Goal: Contribute content: Contribute content

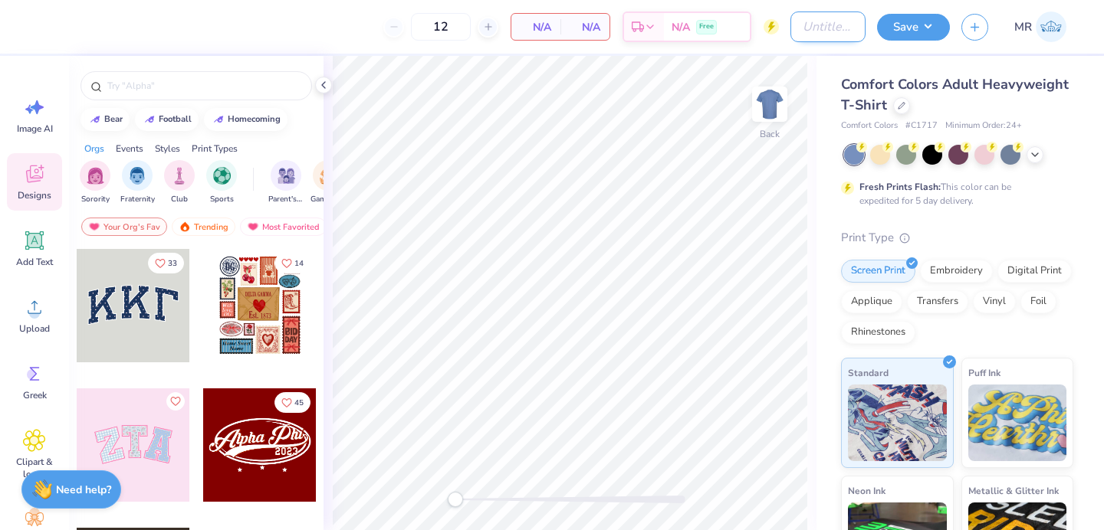
click at [798, 22] on input "Design Title" at bounding box center [827, 26] width 75 height 31
click at [322, 87] on icon at bounding box center [323, 85] width 12 height 12
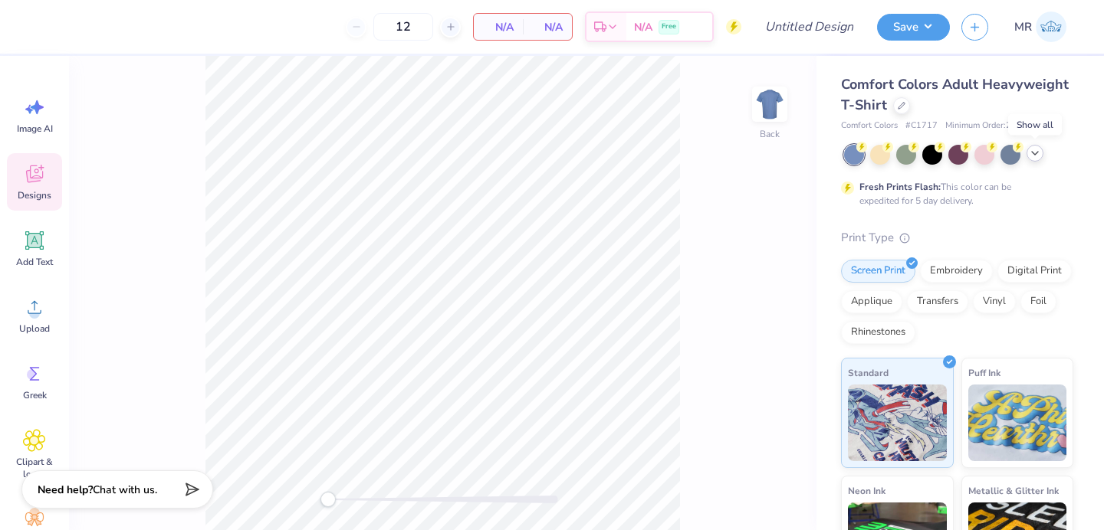
click at [1038, 156] on icon at bounding box center [1034, 153] width 12 height 12
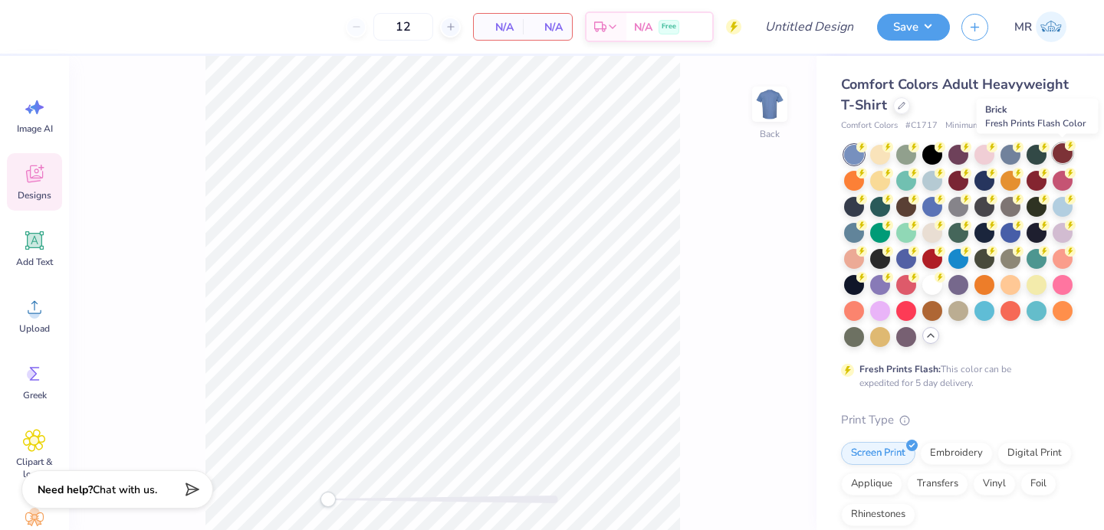
click at [1065, 147] on circle at bounding box center [1069, 145] width 11 height 11
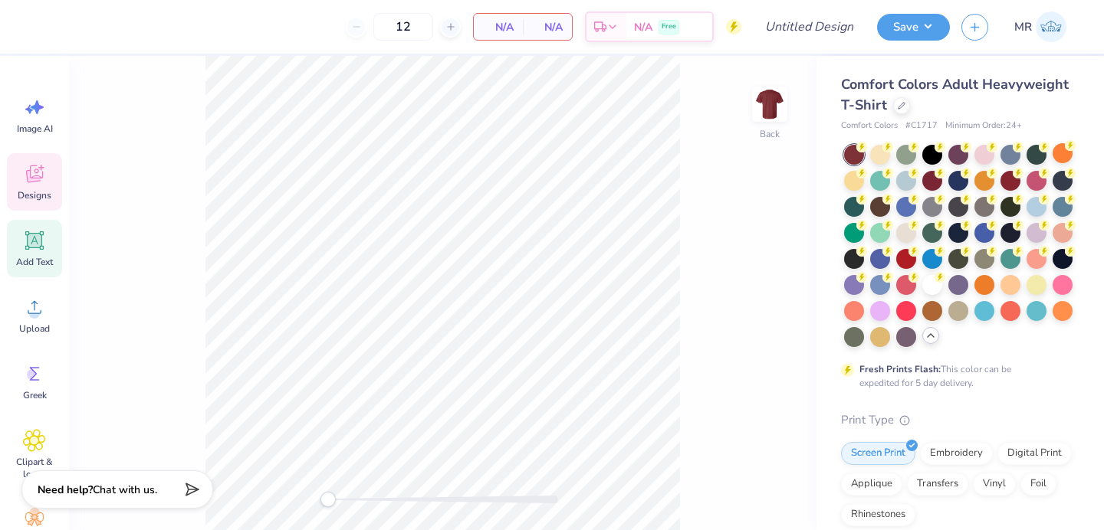
click at [34, 264] on span "Add Text" at bounding box center [34, 262] width 37 height 12
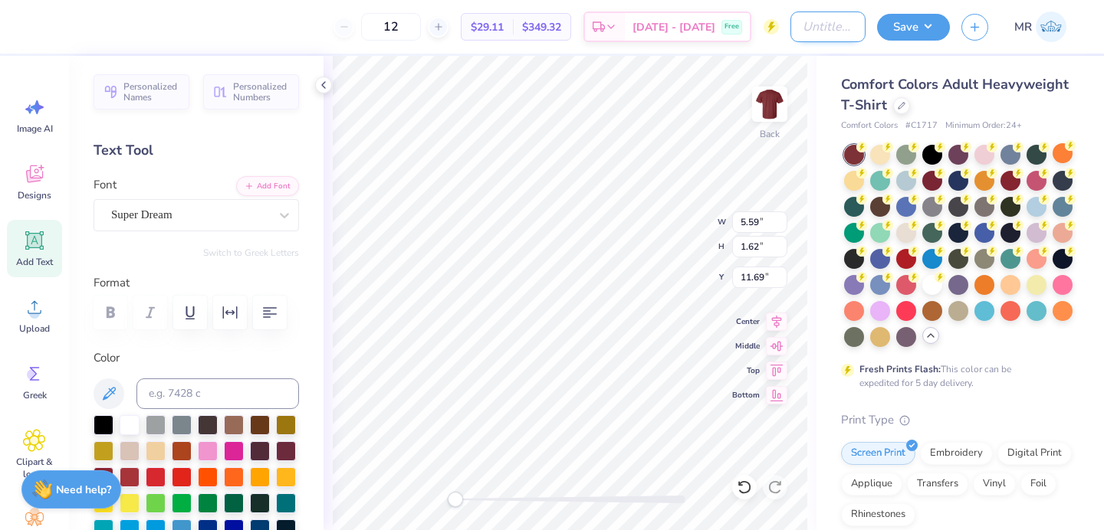
click at [822, 13] on input "Design Title" at bounding box center [827, 26] width 75 height 31
click at [1023, 95] on div "Comfort Colors Adult Heavyweight T-Shirt" at bounding box center [957, 94] width 232 height 41
click at [897, 106] on icon at bounding box center [901, 104] width 8 height 8
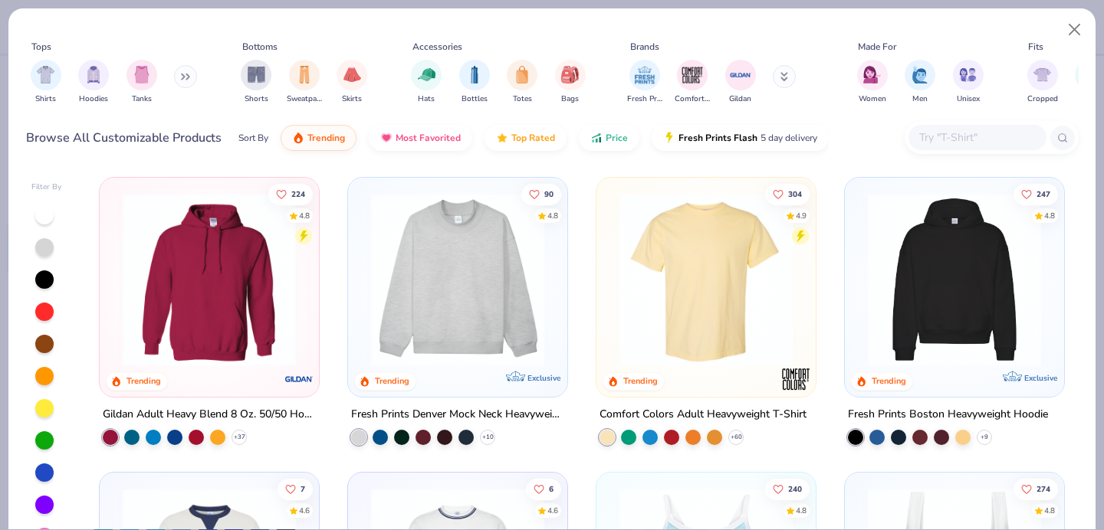
click at [986, 124] on div at bounding box center [991, 137] width 174 height 33
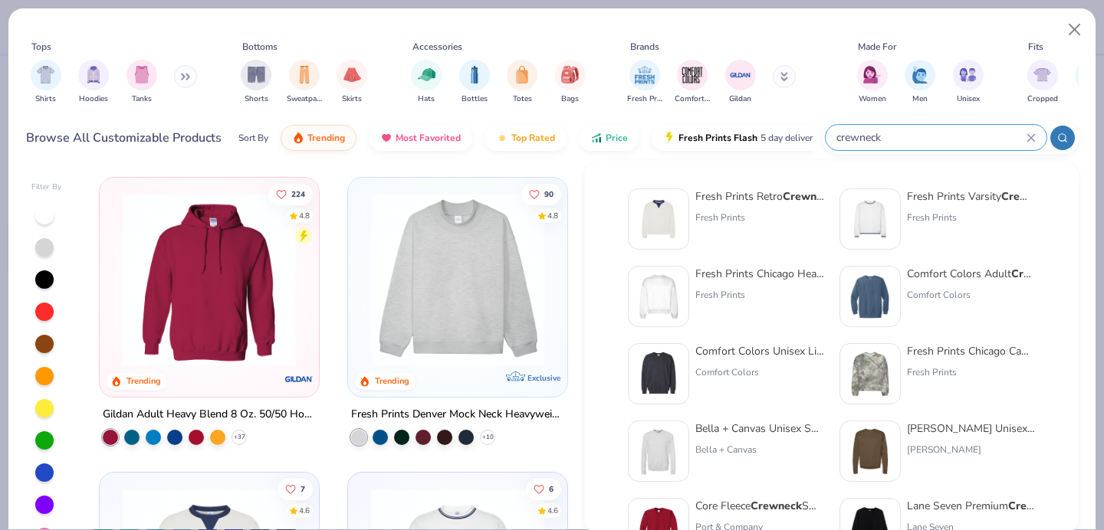
type input "crewneck"
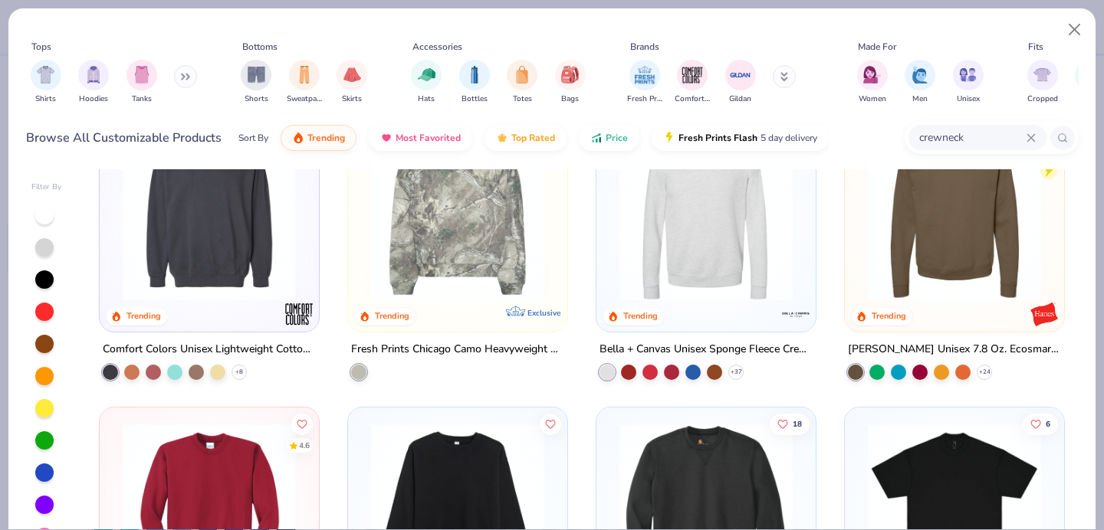
scroll to position [320, 0]
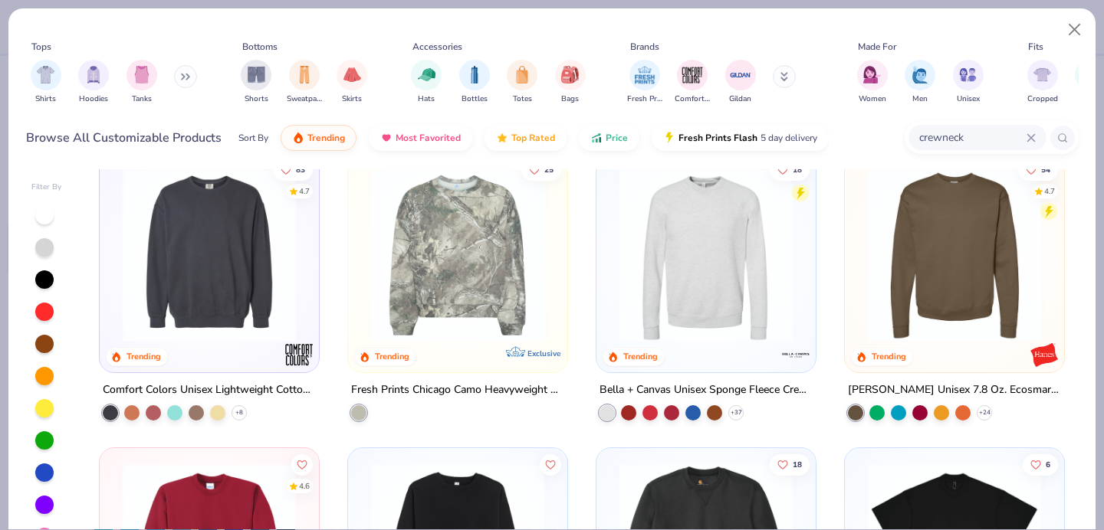
click at [233, 251] on img at bounding box center [209, 255] width 189 height 173
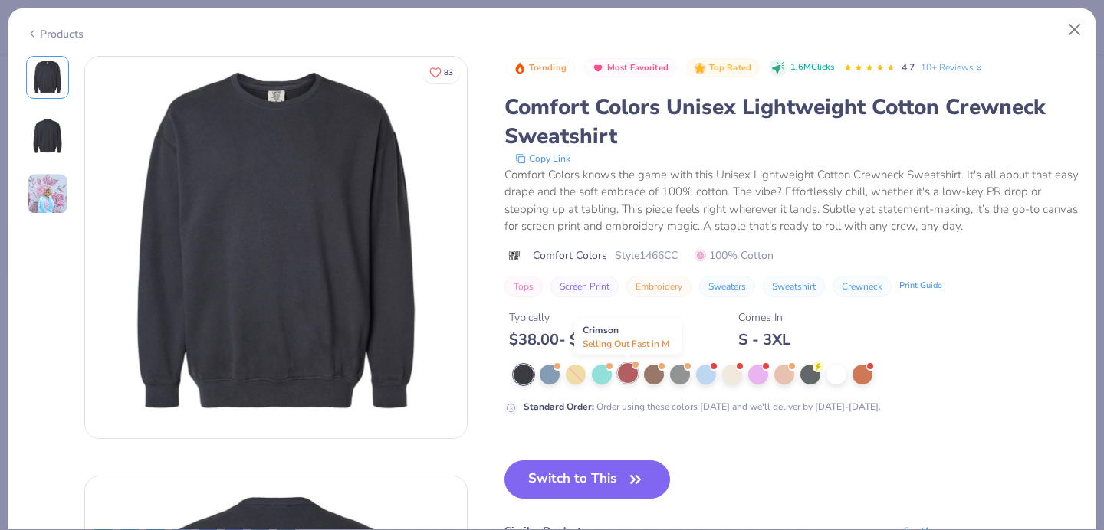
click at [627, 377] on div at bounding box center [628, 373] width 20 height 20
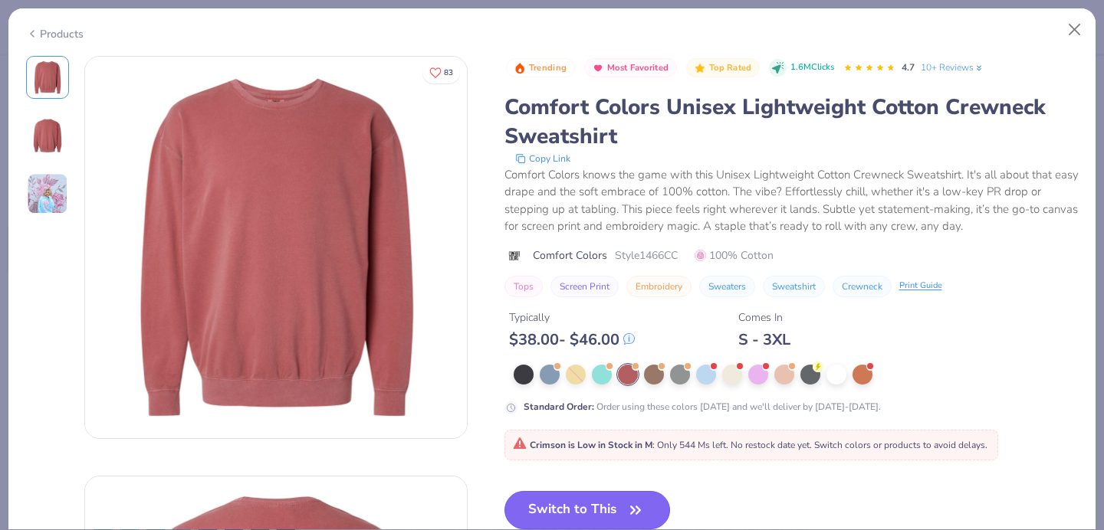
click at [602, 516] on button "Switch to This" at bounding box center [587, 510] width 166 height 38
click at [609, 511] on button "Switch to This" at bounding box center [587, 510] width 166 height 38
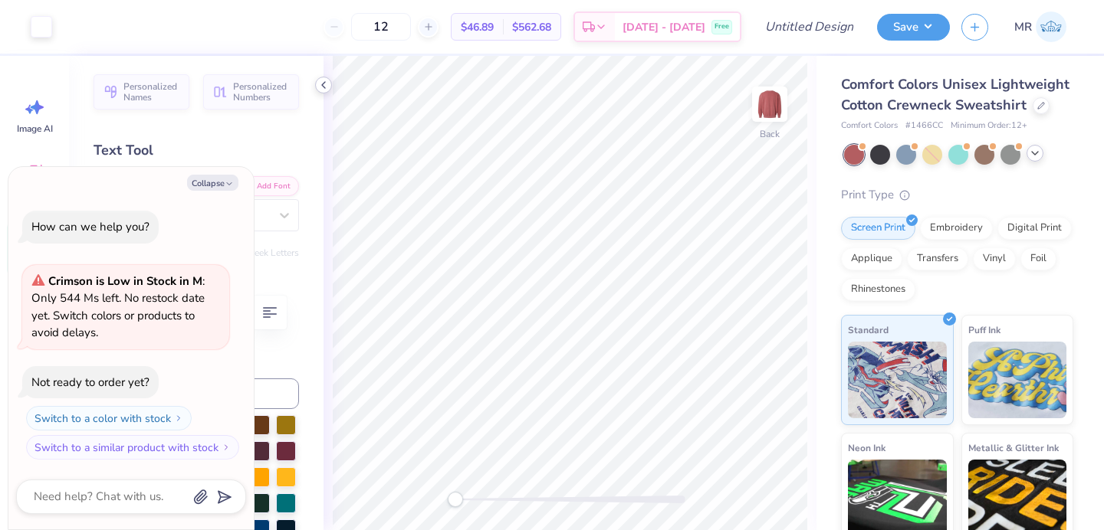
click at [326, 84] on icon at bounding box center [323, 85] width 12 height 12
type textarea "x"
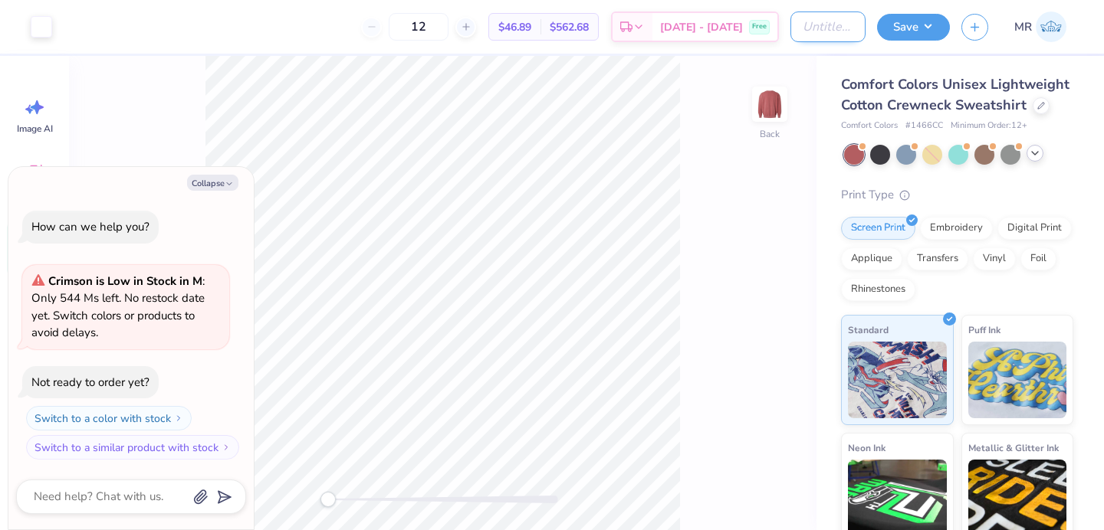
click at [825, 28] on input "Design Title" at bounding box center [827, 26] width 75 height 31
type input "e"
type textarea "x"
type input "ev"
type textarea "x"
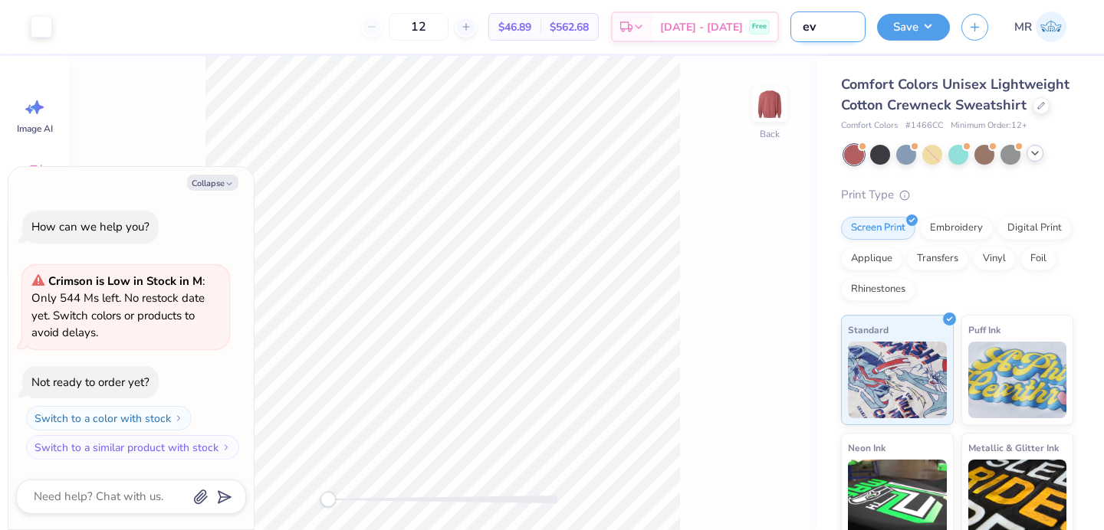
type input "eva"
type textarea "x"
type input "evan"
type textarea "x"
type input "[PERSON_NAME]"
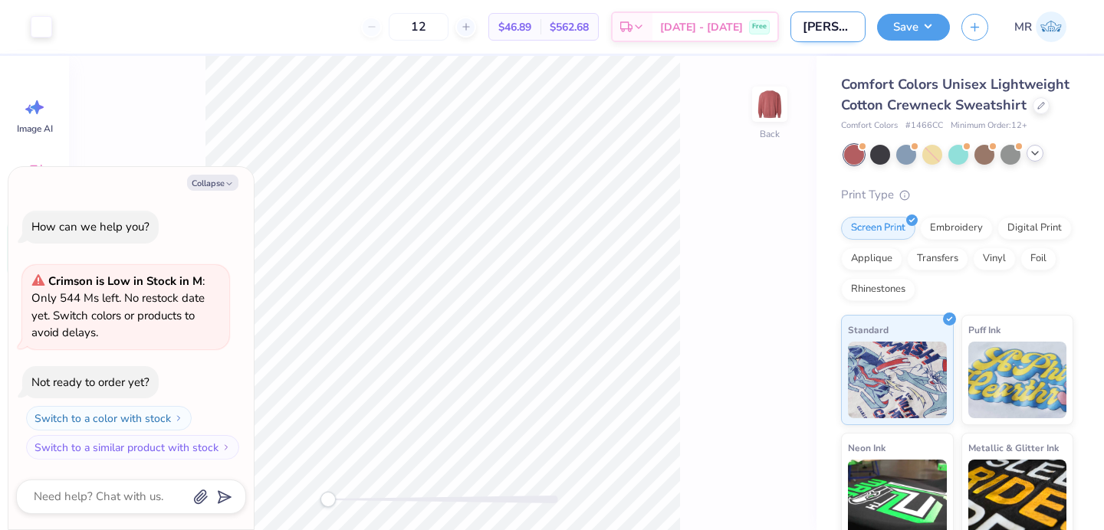
type textarea "x"
type input "[PERSON_NAME]"
type textarea "x"
type input "[PERSON_NAME]"
type textarea "x"
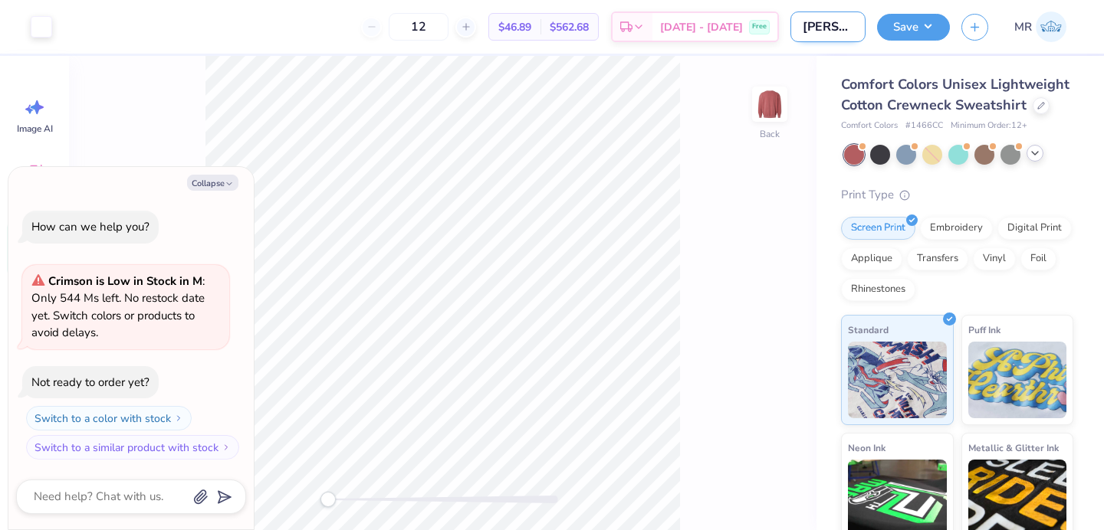
type input "[PERSON_NAME]"
type textarea "x"
type input "[PERSON_NAME] hou"
type textarea "x"
type input "[PERSON_NAME] hous"
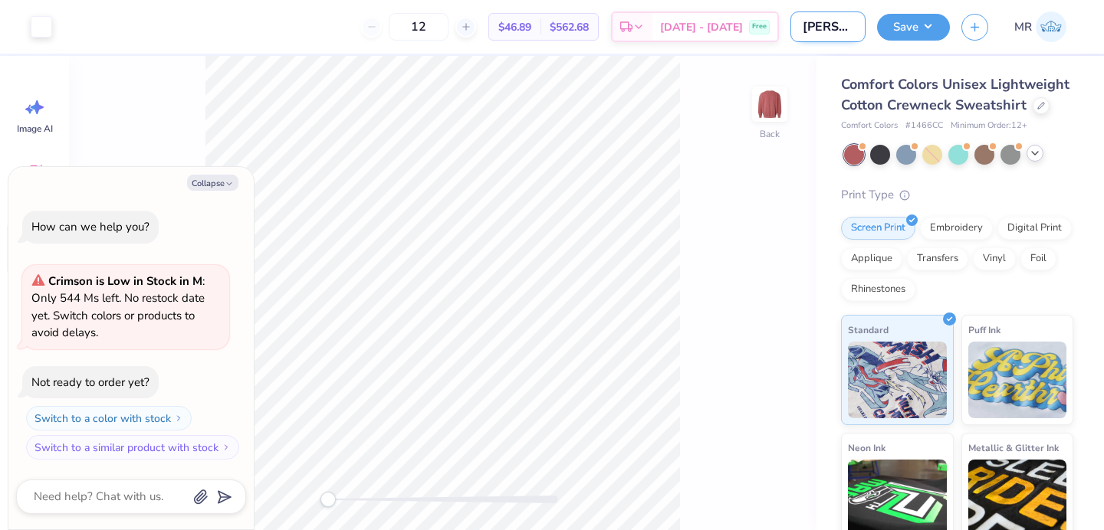
type textarea "x"
type input "[PERSON_NAME] house"
type textarea "x"
type input "[PERSON_NAME] house"
type textarea "x"
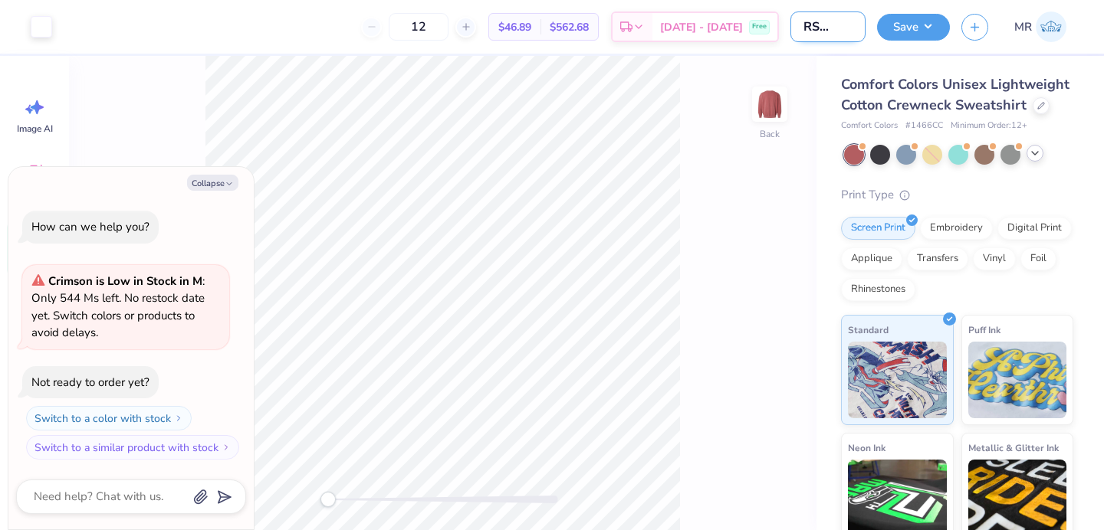
type input "[PERSON_NAME] house s"
type textarea "x"
type input "[PERSON_NAME] house sh"
type textarea "x"
type input "[PERSON_NAME] house shi"
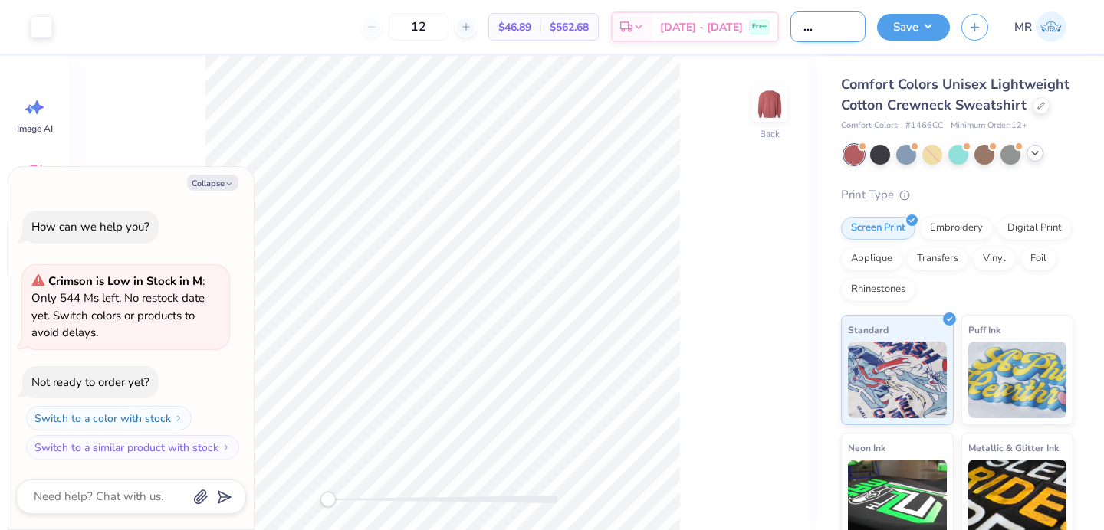
type textarea "x"
type input "[PERSON_NAME] house shir"
type textarea "x"
type input "[PERSON_NAME] house shirt"
type textarea "x"
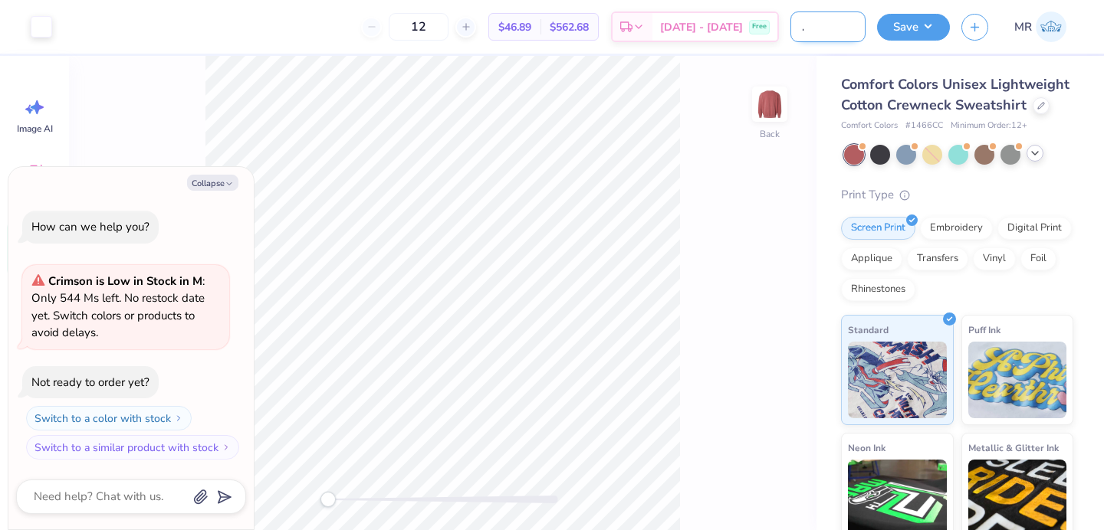
scroll to position [0, 48]
type input "[PERSON_NAME] house shirt"
click at [926, 21] on button "Save" at bounding box center [913, 24] width 73 height 27
type textarea "x"
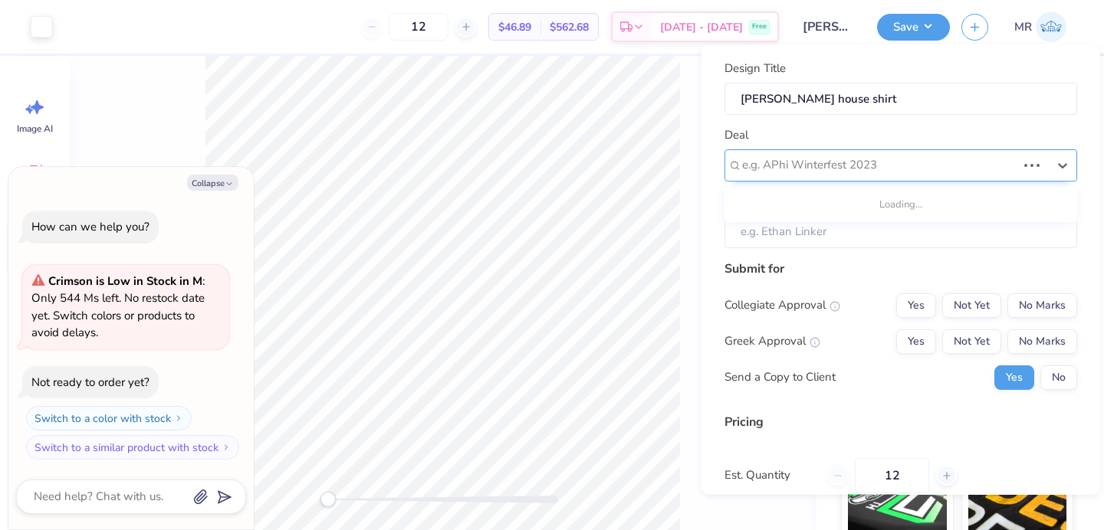
click at [869, 169] on div at bounding box center [879, 165] width 274 height 21
click at [884, 155] on div at bounding box center [894, 165] width 305 height 21
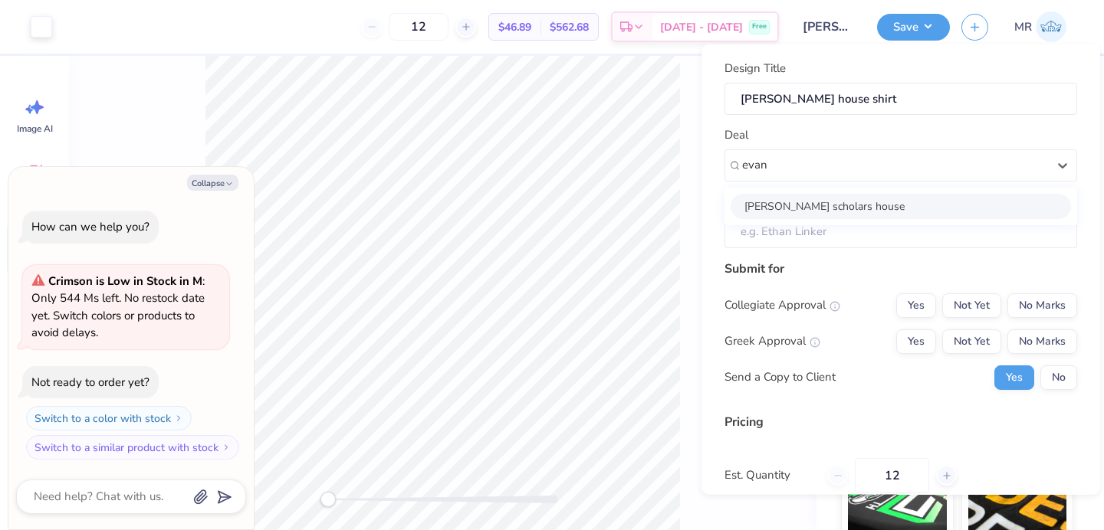
click at [827, 205] on div "[PERSON_NAME] scholars house" at bounding box center [900, 205] width 340 height 25
type input "evan"
type textarea "x"
type input "[PERSON_NAME]"
type input "– –"
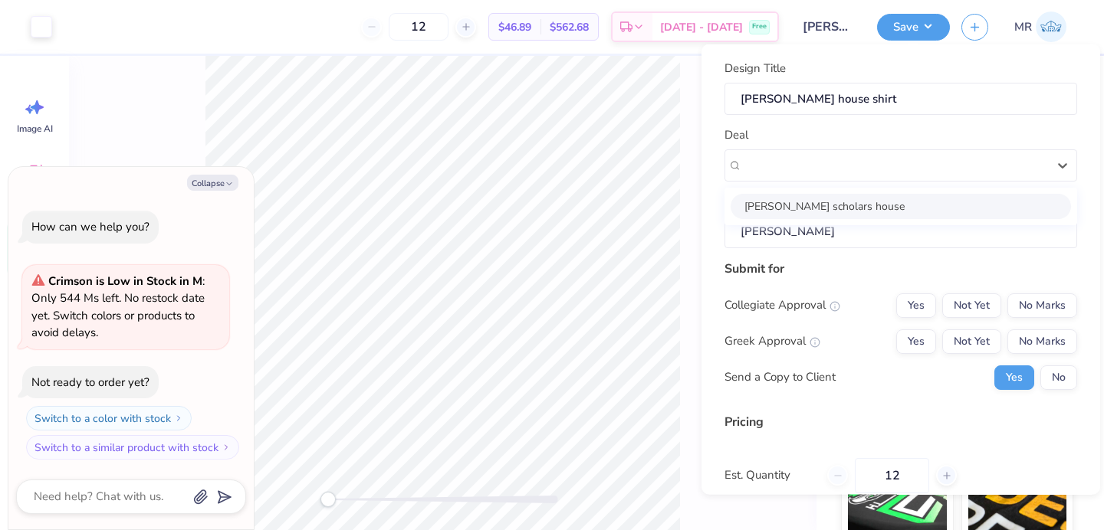
type textarea "x"
type input "$46.89"
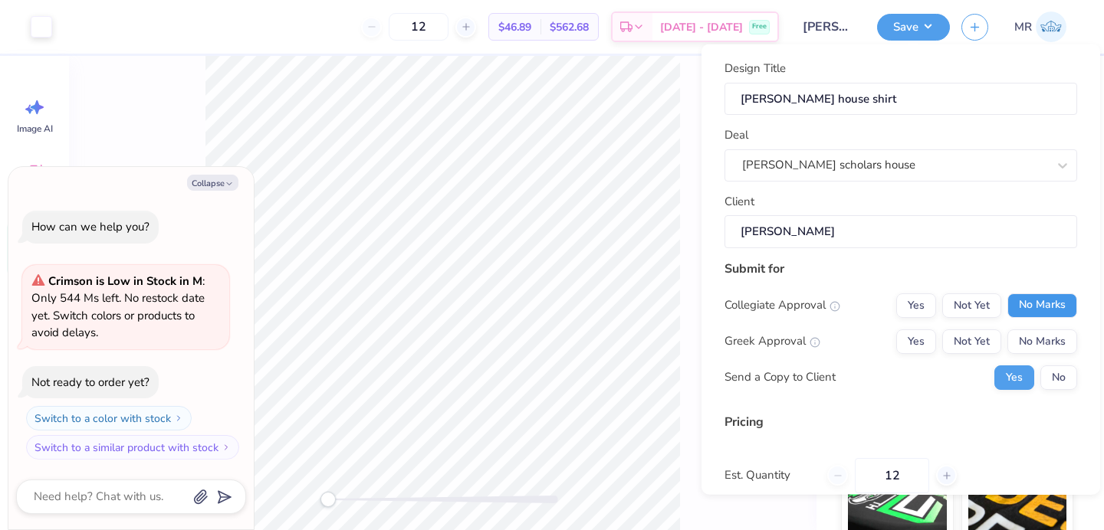
click at [1035, 308] on button "No Marks" at bounding box center [1042, 305] width 70 height 25
click at [1035, 343] on button "No Marks" at bounding box center [1042, 341] width 70 height 25
type textarea "x"
type input "– –"
type textarea "x"
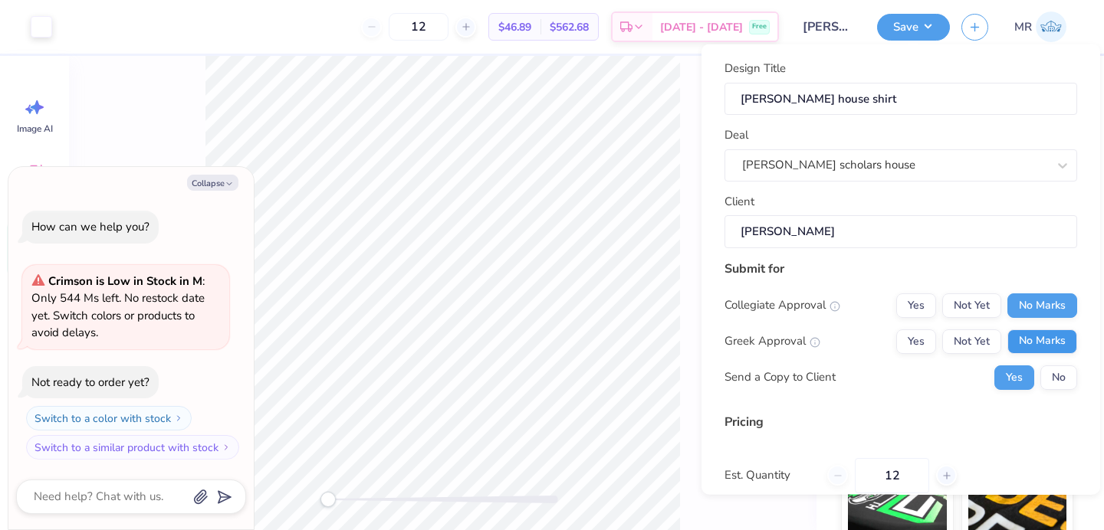
type input "$46.89"
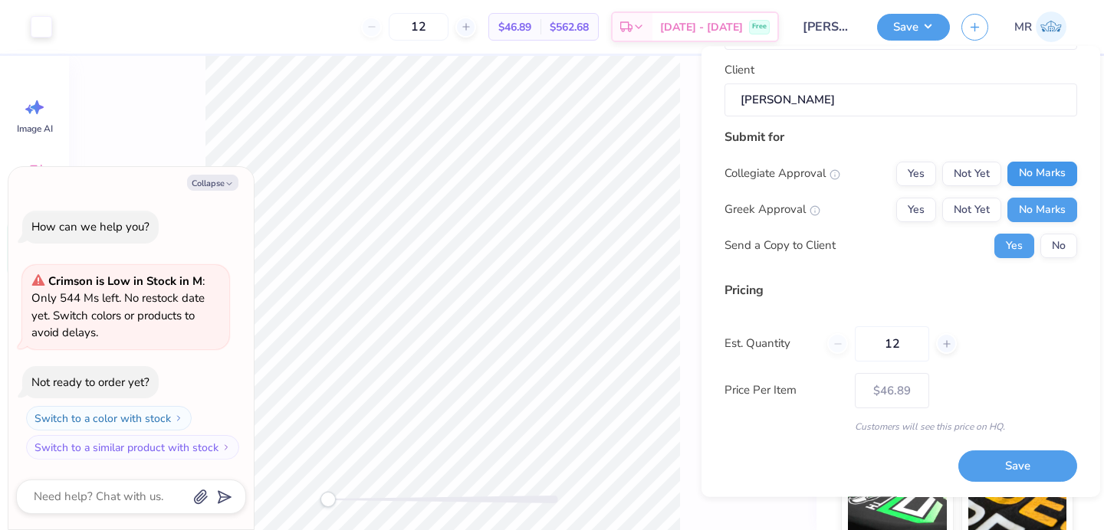
scroll to position [133, 0]
click at [1041, 461] on button "Save" at bounding box center [1017, 466] width 119 height 31
type textarea "x"
type input "– –"
type textarea "x"
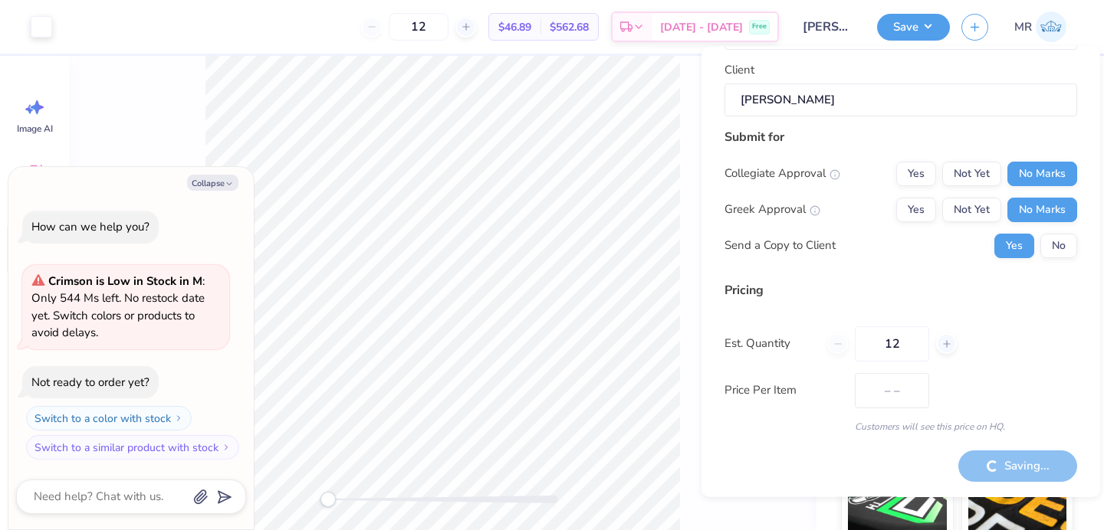
type input "$46.89"
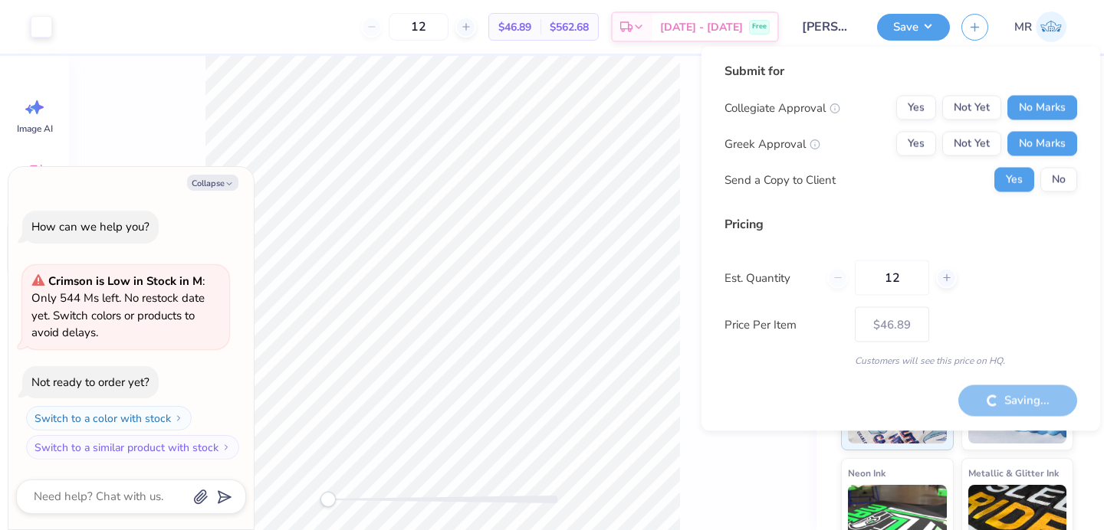
type textarea "x"
type input "– –"
type textarea "x"
type input "$46.89"
type textarea "x"
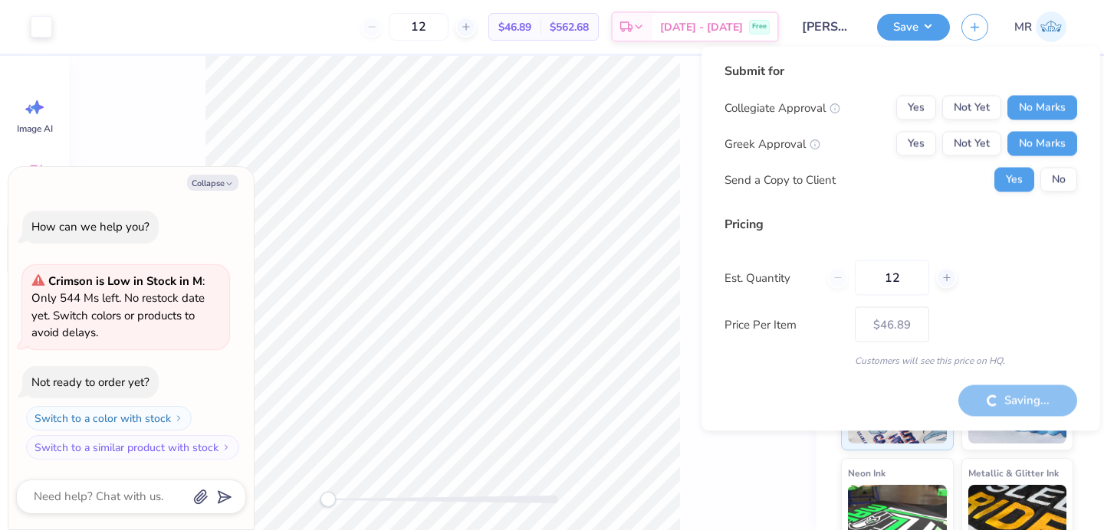
type input "– –"
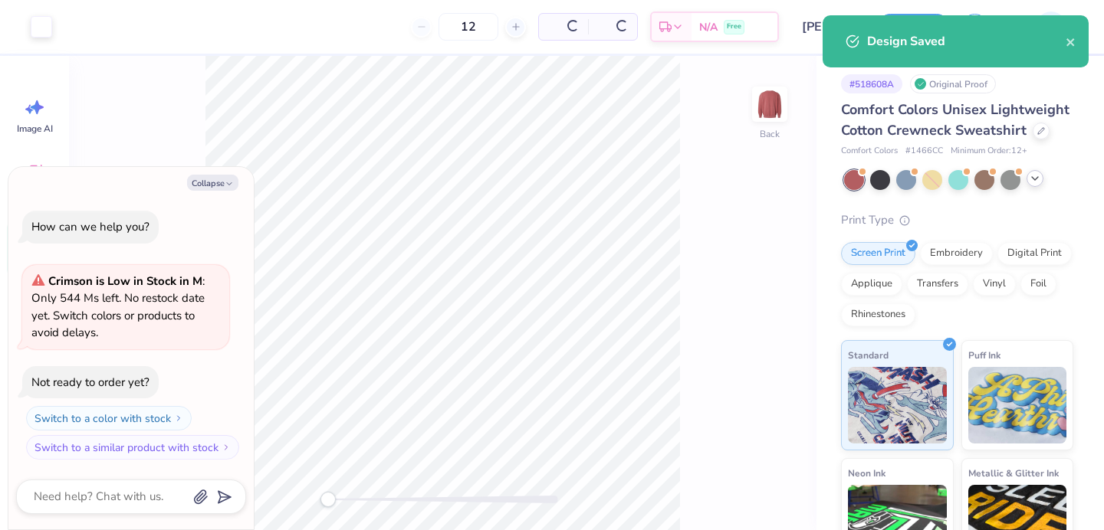
type textarea "x"
type input "$46.89"
